Goal: Information Seeking & Learning: Learn about a topic

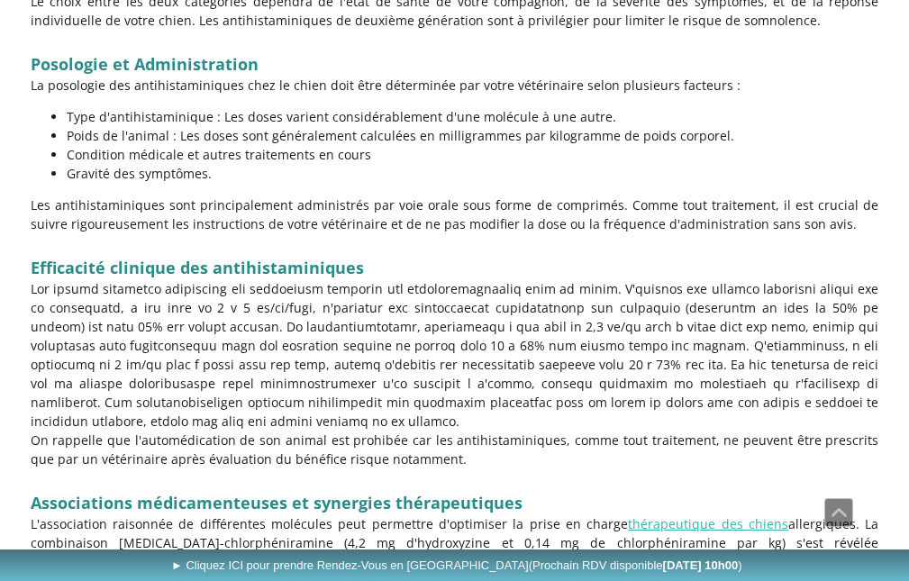
scroll to position [1621, 0]
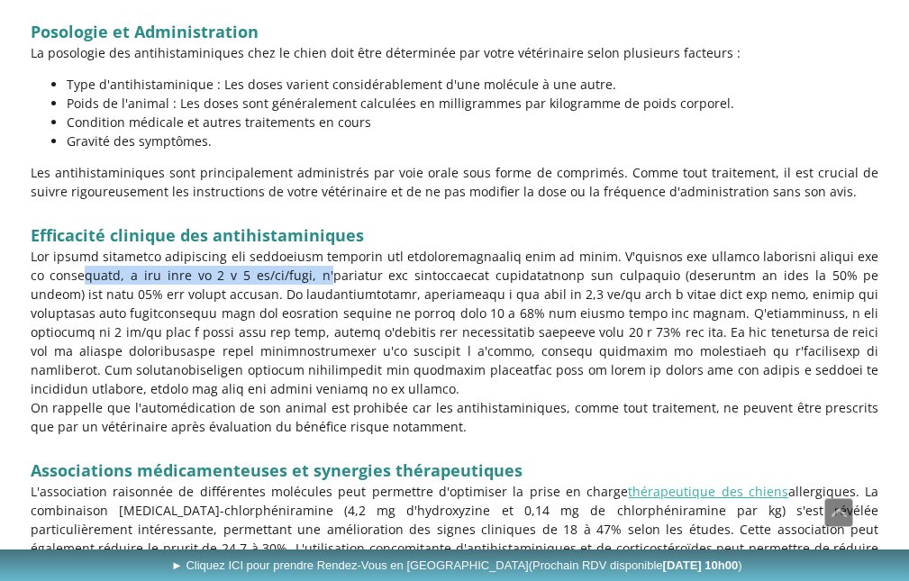
drag, startPoint x: 29, startPoint y: 239, endPoint x: 278, endPoint y: 239, distance: 249.4
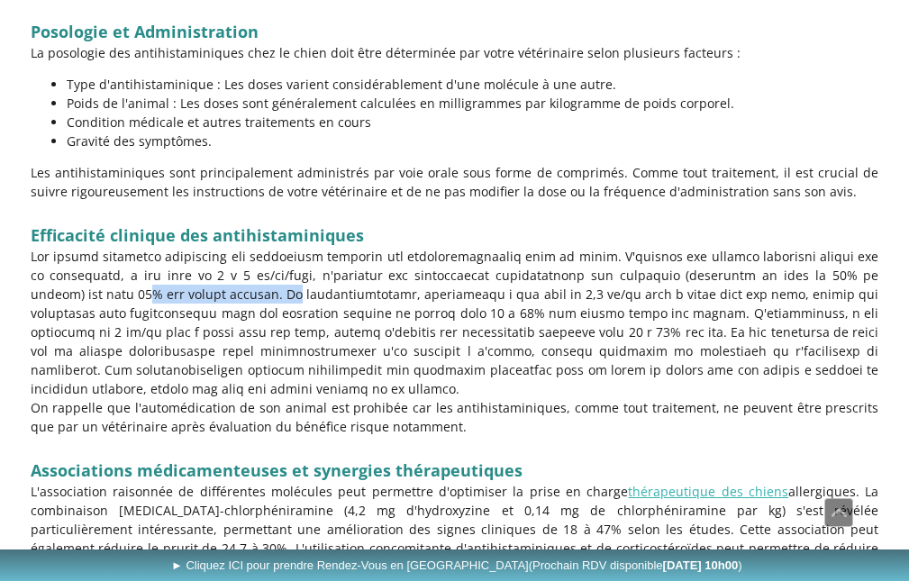
drag, startPoint x: 41, startPoint y: 260, endPoint x: 193, endPoint y: 262, distance: 151.3
click at [193, 262] on p at bounding box center [455, 322] width 848 height 151
click at [576, 201] on p at bounding box center [455, 210] width 848 height 19
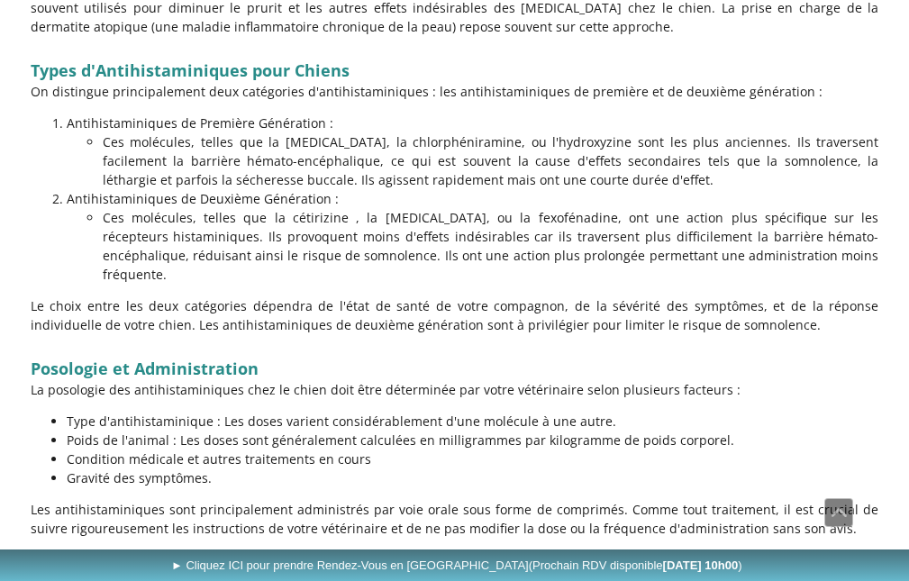
scroll to position [1261, 0]
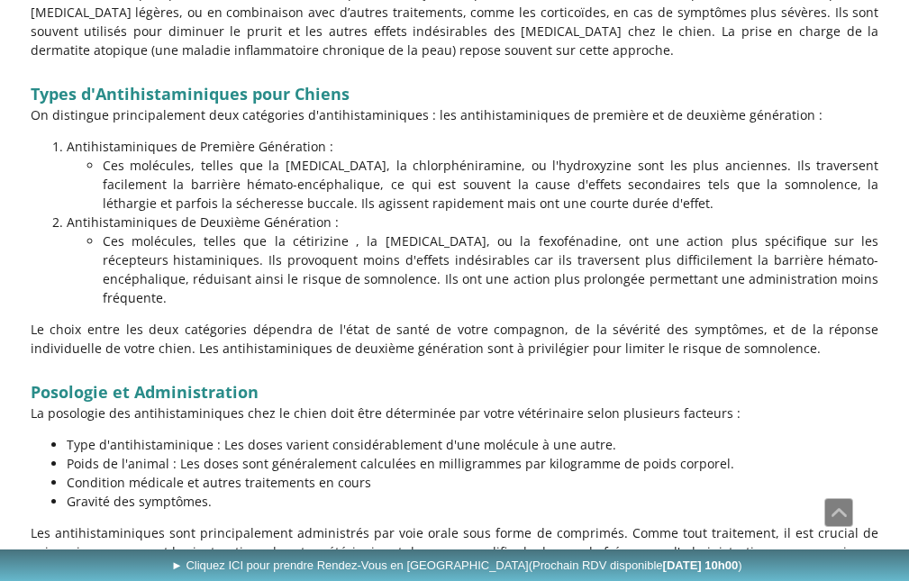
drag, startPoint x: 101, startPoint y: 215, endPoint x: 892, endPoint y: 261, distance: 792.9
click at [874, 259] on p "Ces molécules, telles que la cétirizine , la [MEDICAL_DATA], ou la fexofénadine…" at bounding box center [491, 269] width 776 height 76
click at [351, 156] on p "Ces molécules, telles que la [MEDICAL_DATA], la chlorphéniramine, ou l'hydroxyz…" at bounding box center [491, 184] width 776 height 57
